Goal: Entertainment & Leisure: Consume media (video, audio)

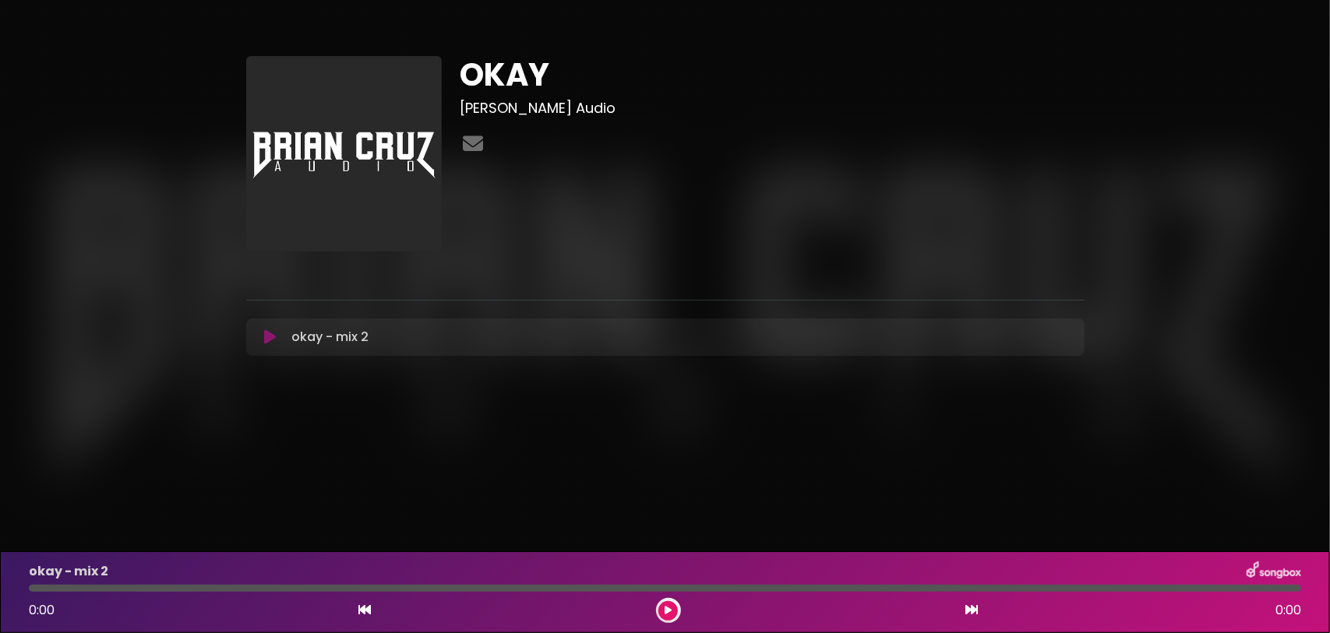
click at [273, 345] on icon at bounding box center [270, 338] width 12 height 16
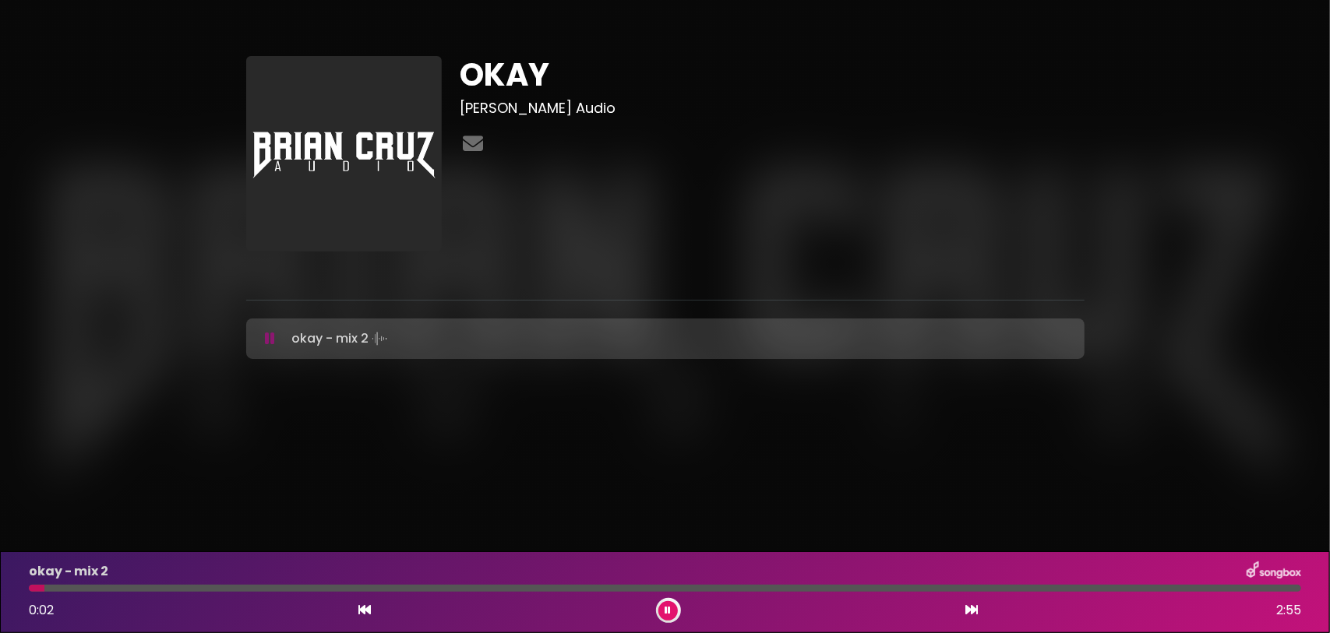
click at [139, 591] on div "okay - mix 2 0:02 2:55" at bounding box center [664, 593] width 1291 height 62
click at [146, 587] on div at bounding box center [665, 588] width 1272 height 7
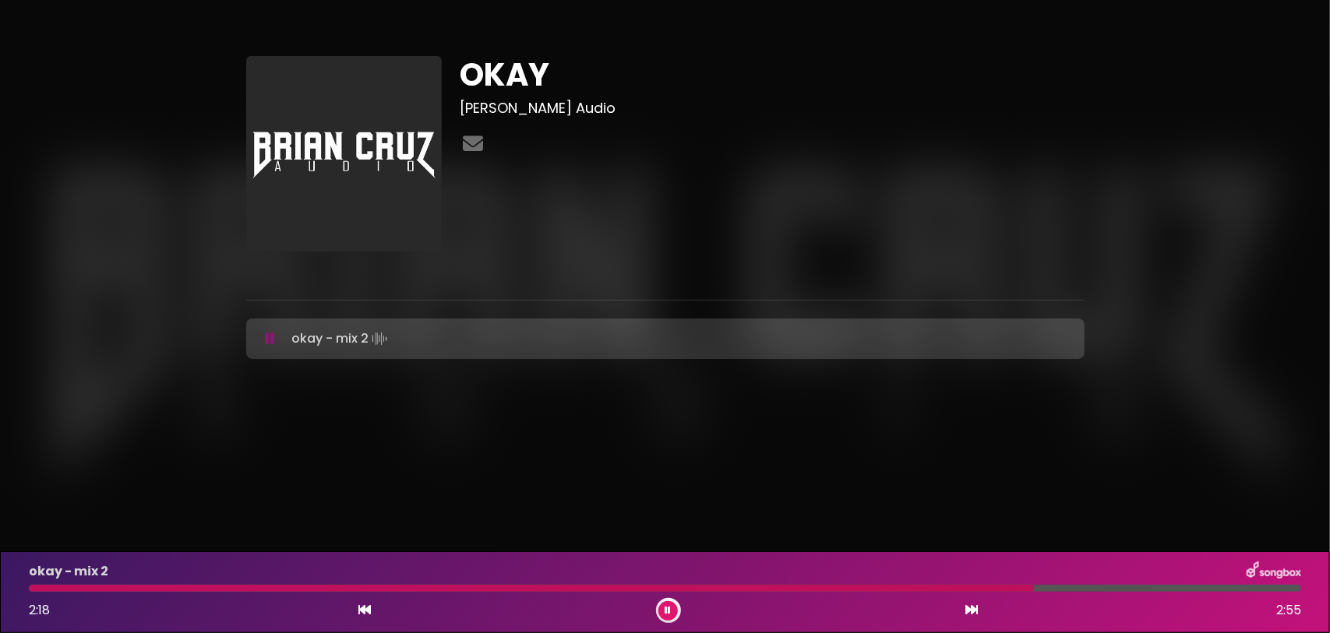
click at [668, 608] on icon at bounding box center [668, 610] width 6 height 9
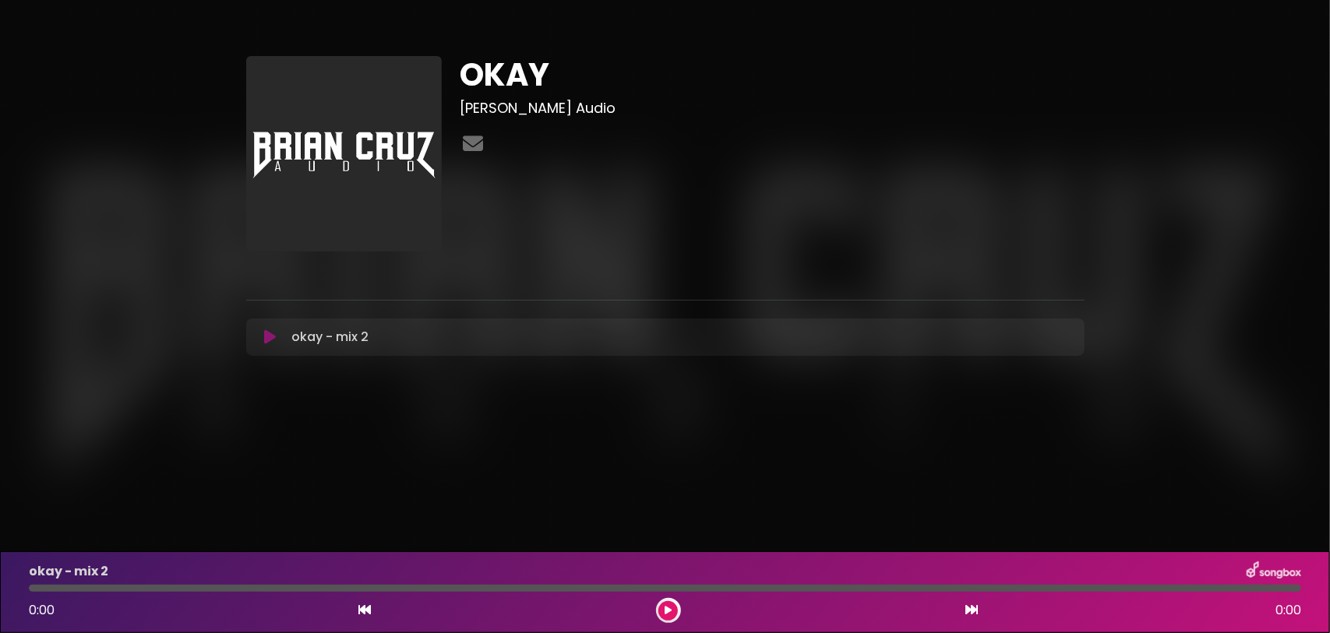
click at [665, 606] on icon at bounding box center [668, 610] width 7 height 9
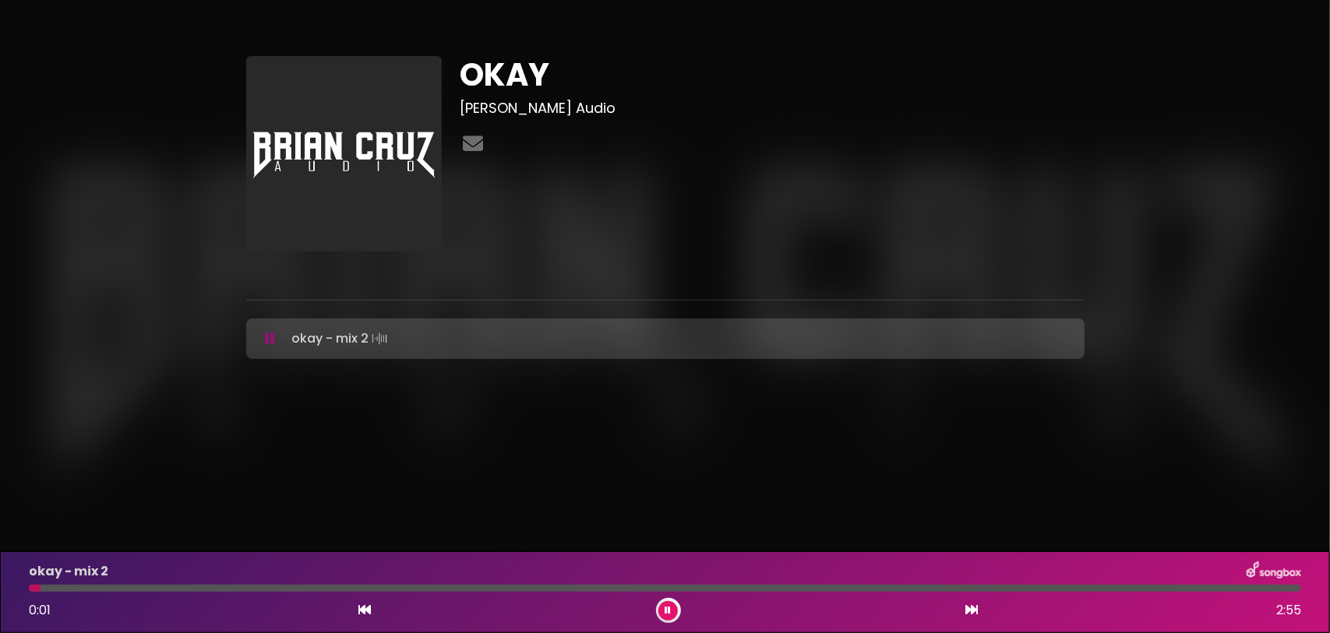
click at [248, 580] on div "okay - mix 2 0:01 2:55" at bounding box center [664, 593] width 1291 height 62
click at [246, 585] on div at bounding box center [665, 588] width 1272 height 7
click at [667, 609] on icon at bounding box center [668, 610] width 6 height 9
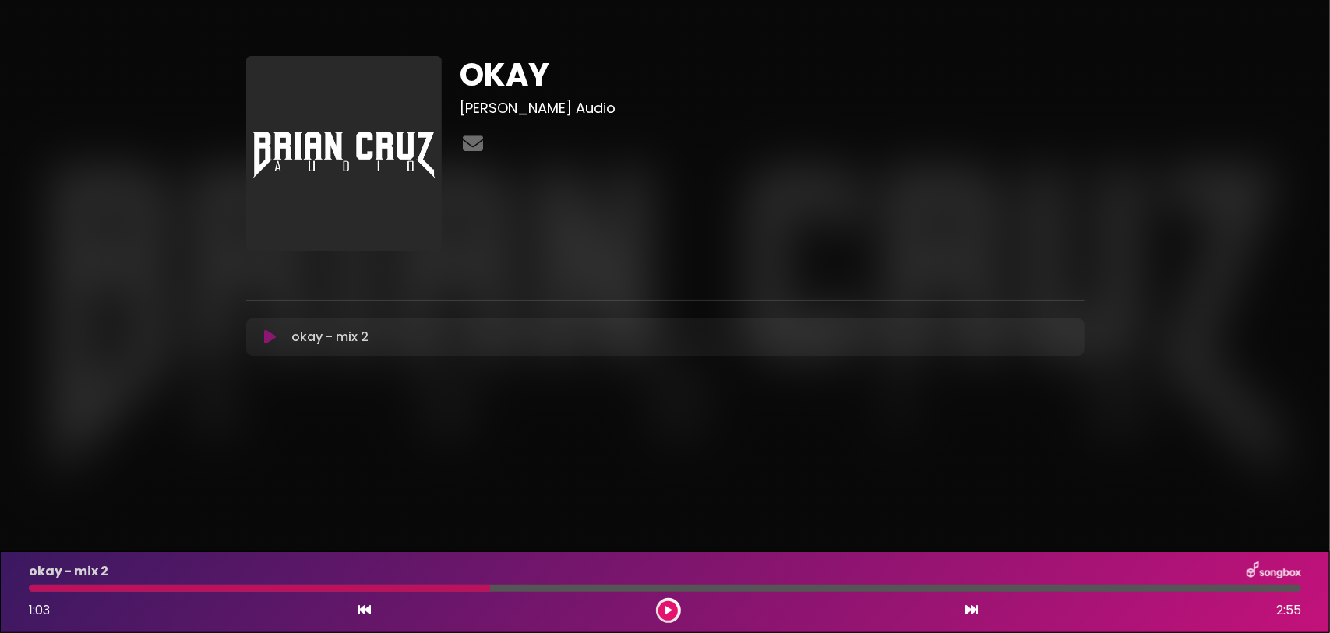
click at [661, 601] on div at bounding box center [668, 610] width 25 height 25
click at [662, 608] on button at bounding box center [667, 610] width 19 height 19
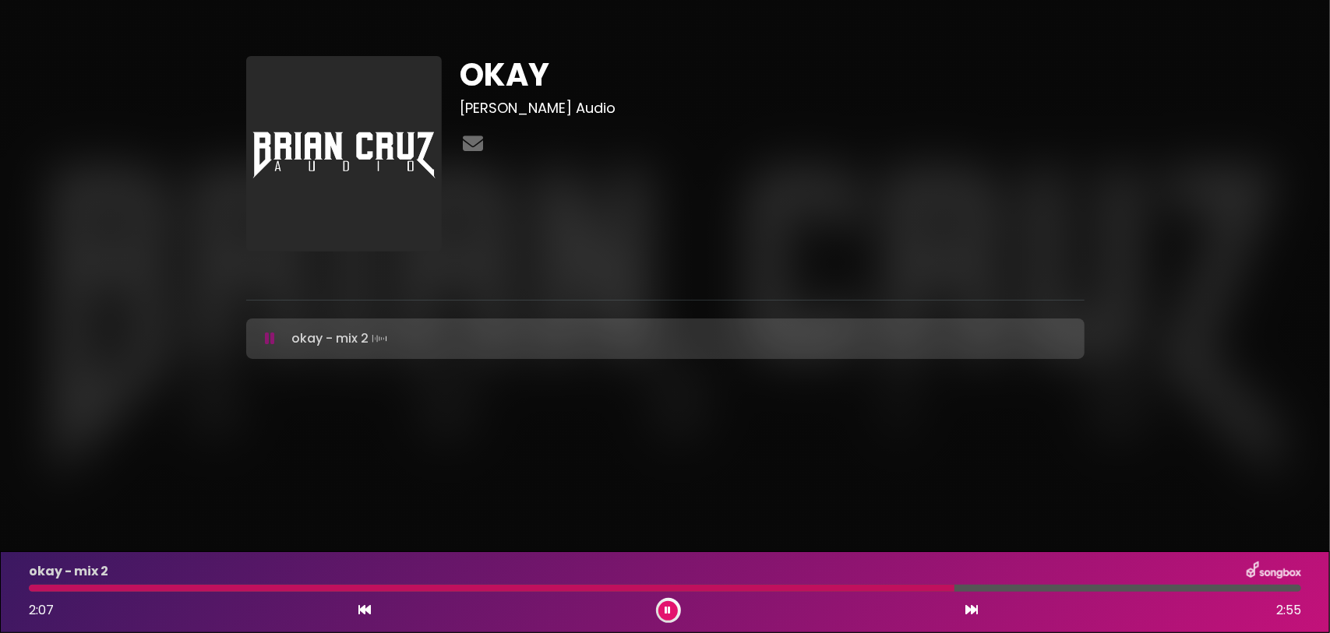
click at [658, 601] on button at bounding box center [667, 610] width 19 height 19
